Goal: Check status

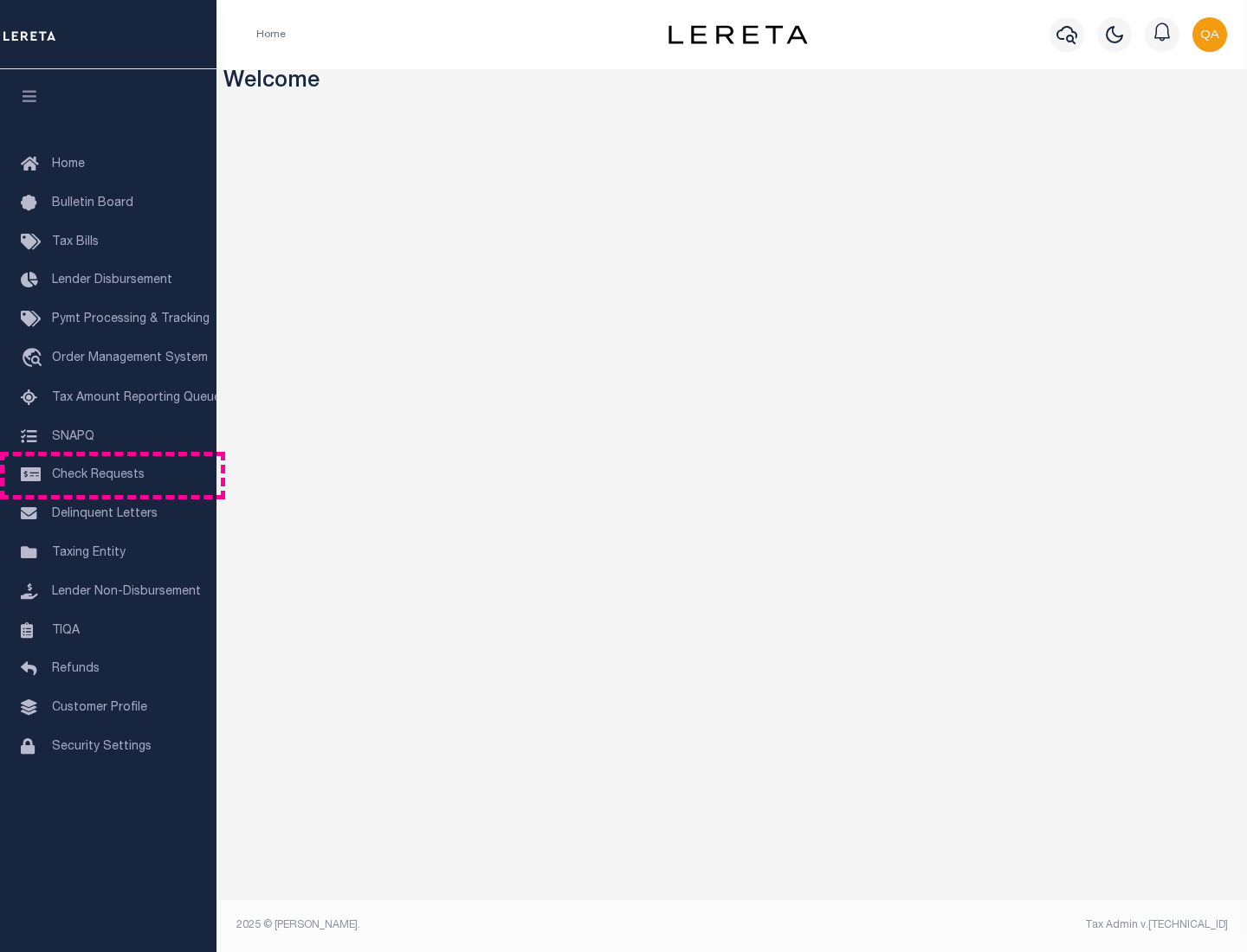
click at [108, 476] on span "Check Requests" at bounding box center [98, 476] width 92 height 12
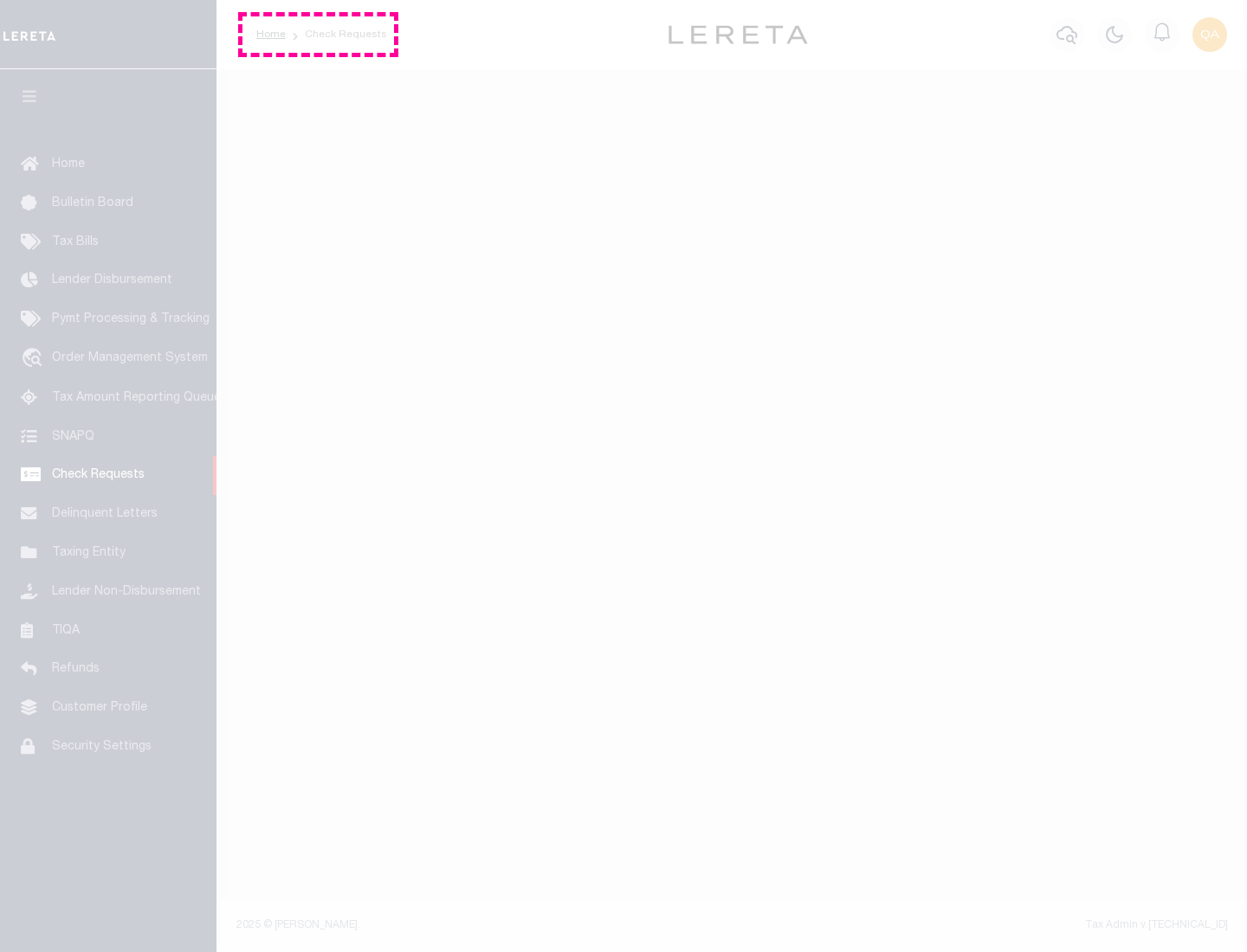
select select "50"
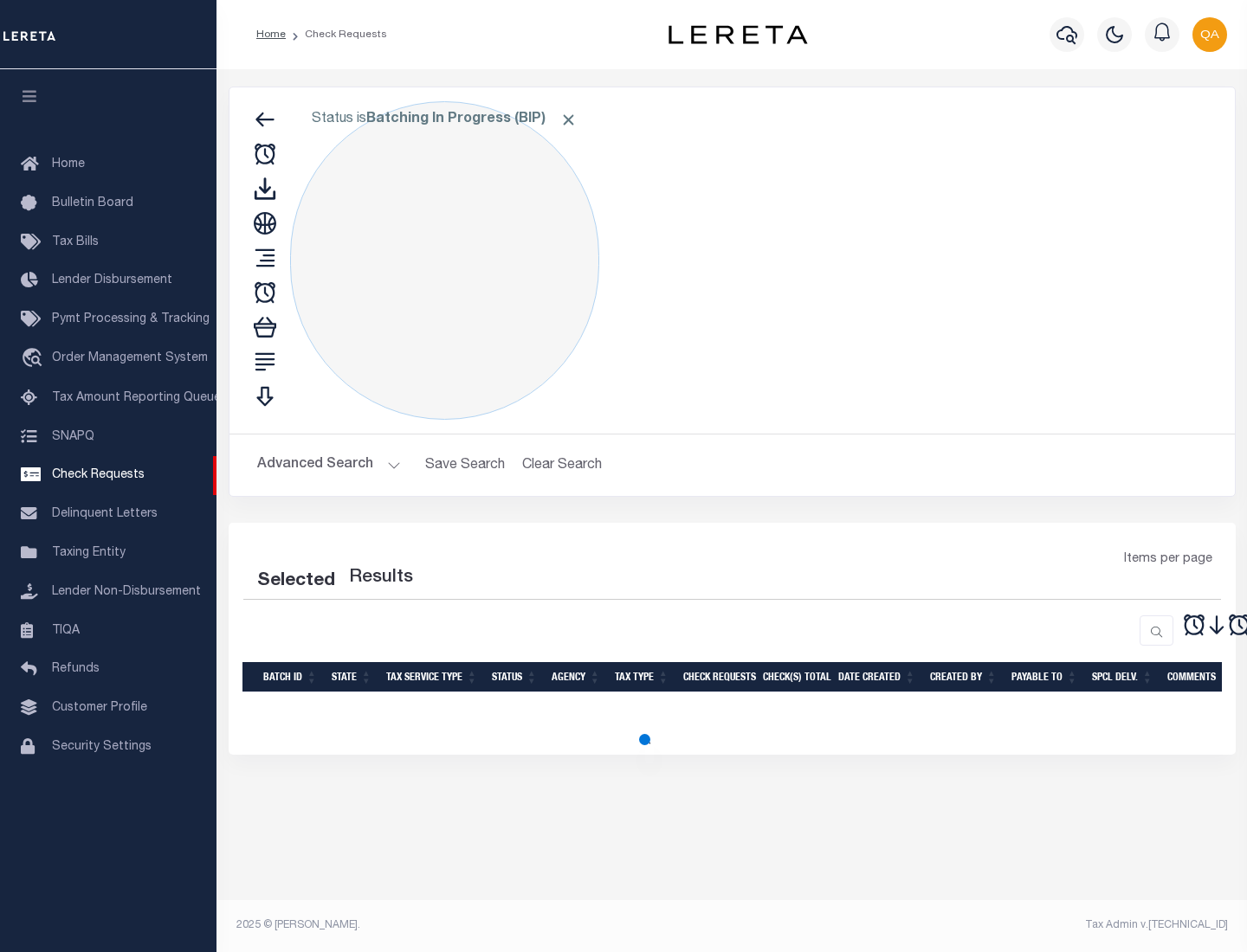
select select "50"
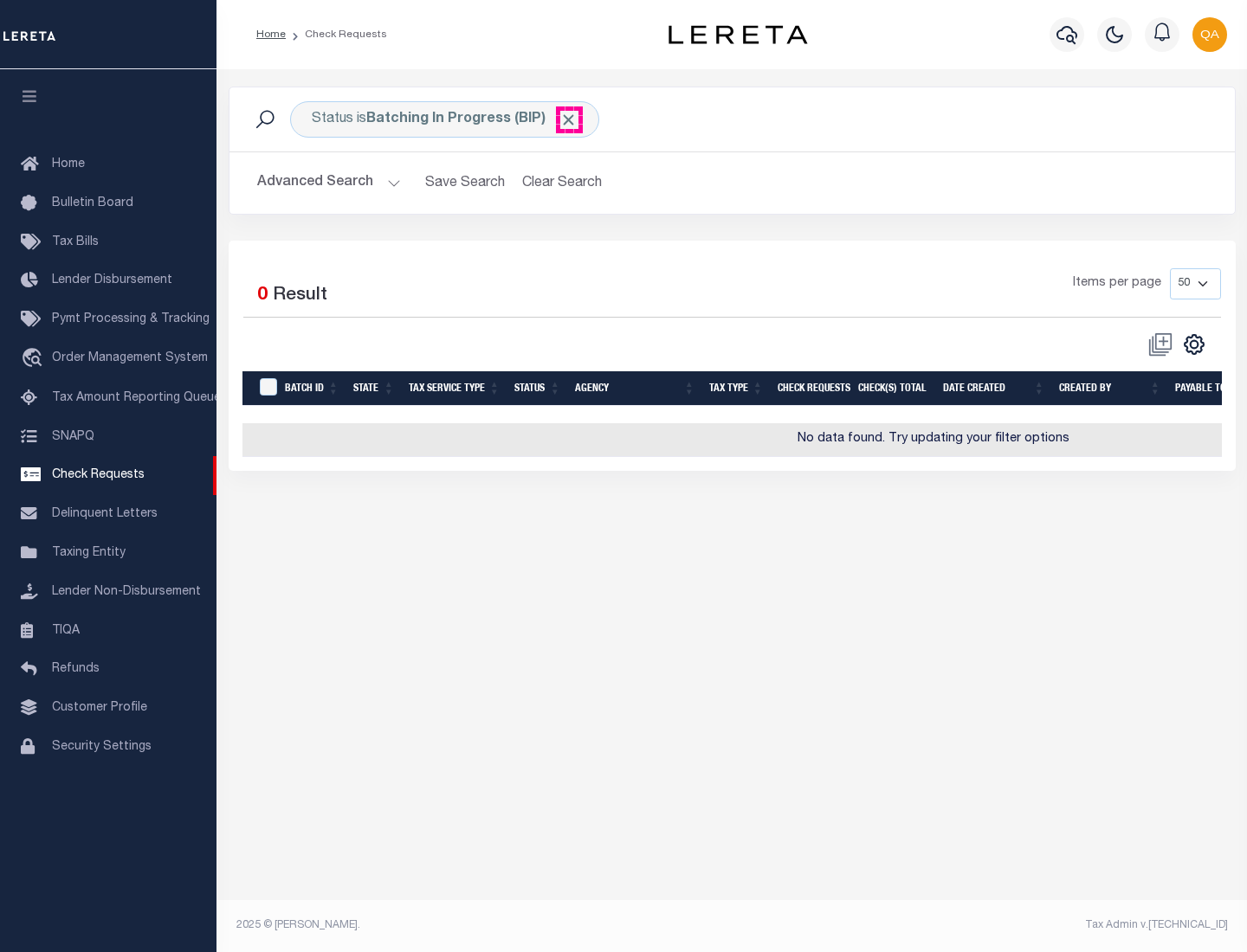
click at [569, 119] on span "Click to Remove" at bounding box center [568, 119] width 18 height 18
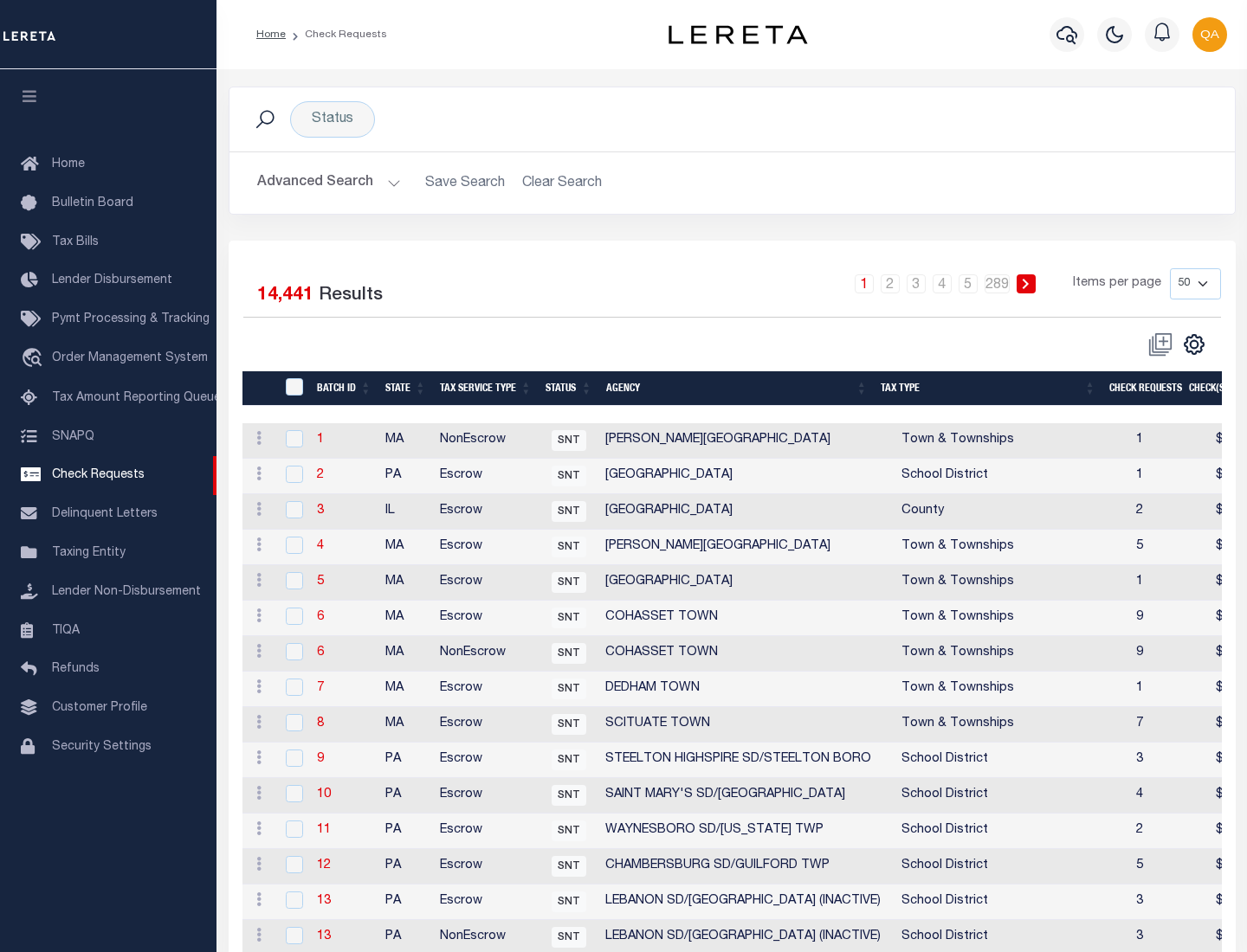
scroll to position [834, 0]
